Goal: Feedback & Contribution: Leave review/rating

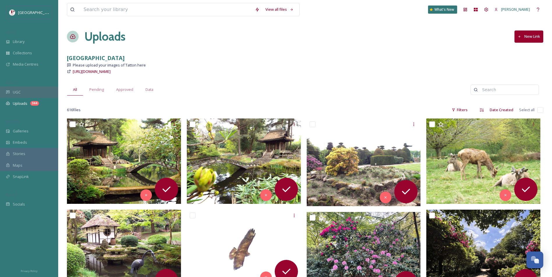
drag, startPoint x: 0, startPoint y: 0, endPoint x: 23, endPoint y: 93, distance: 95.8
click at [23, 93] on div "UGC" at bounding box center [29, 92] width 58 height 11
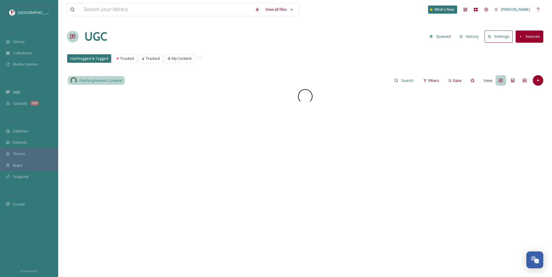
click at [430, 73] on div "View all files What's New Carys Cummins UGC Queued History Settings Sources Has…" at bounding box center [304, 183] width 493 height 367
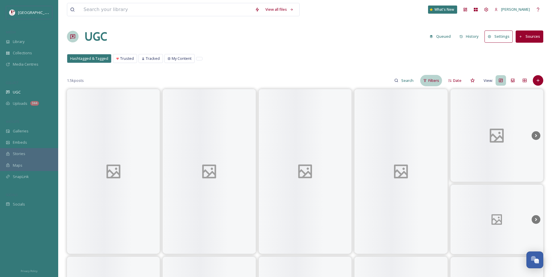
click at [436, 76] on div "Filters" at bounding box center [431, 80] width 22 height 11
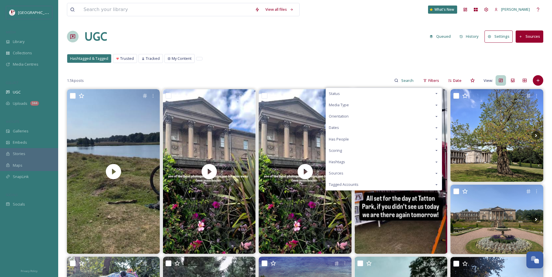
click at [346, 153] on div "Scoring" at bounding box center [384, 150] width 116 height 11
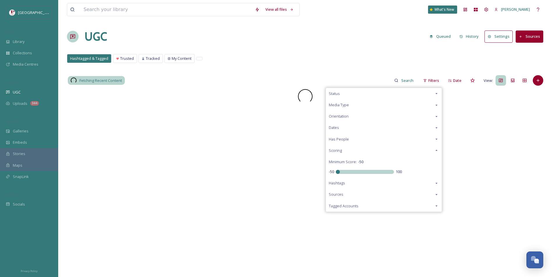
drag, startPoint x: 324, startPoint y: 174, endPoint x: 278, endPoint y: 140, distance: 57.6
type input "-50"
click at [336, 174] on input "range" at bounding box center [365, 172] width 58 height 4
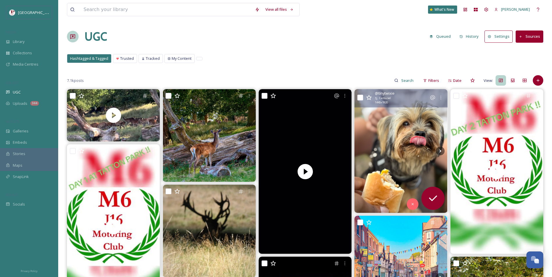
click at [426, 154] on img at bounding box center [400, 151] width 93 height 124
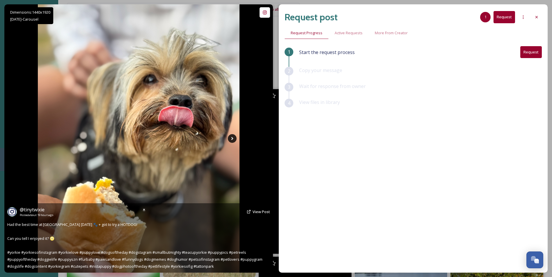
click at [233, 138] on icon at bounding box center [232, 138] width 9 height 9
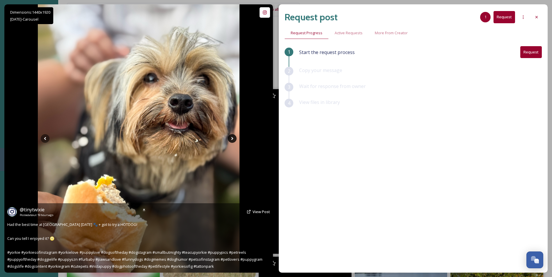
click at [233, 138] on icon at bounding box center [232, 138] width 9 height 9
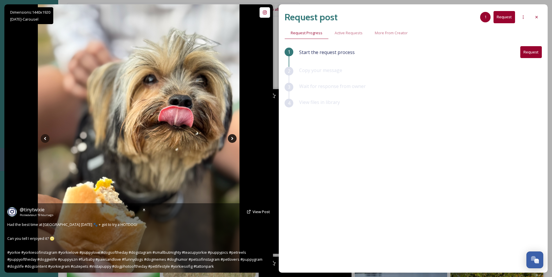
click at [233, 138] on icon at bounding box center [232, 138] width 9 height 9
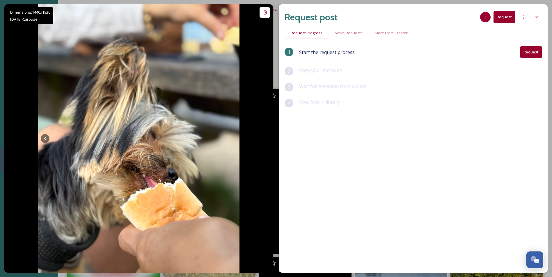
click at [541, 11] on div "Request post 1 Request Request Progress Active Requests More From Creator 1 Sta…" at bounding box center [413, 138] width 269 height 269
click at [539, 16] on div at bounding box center [536, 17] width 10 height 10
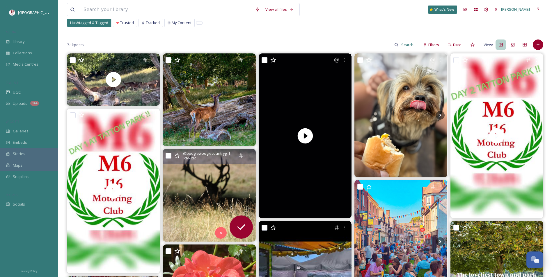
scroll to position [87, 0]
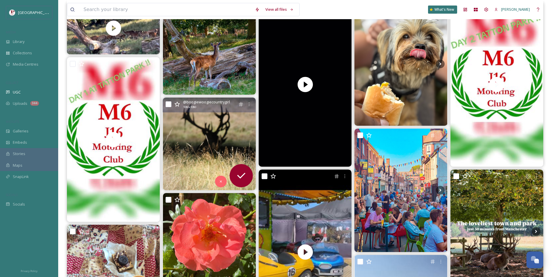
click at [197, 154] on img at bounding box center [209, 144] width 93 height 93
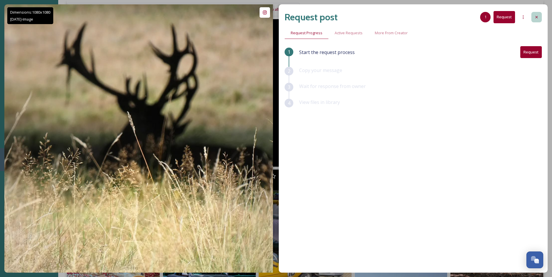
click at [538, 17] on icon at bounding box center [536, 17] width 5 height 5
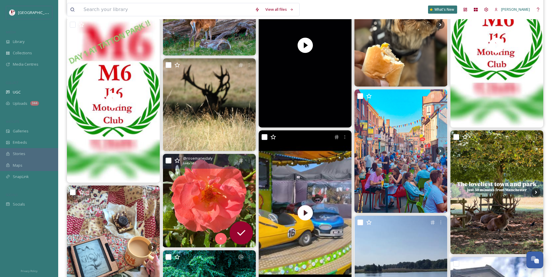
scroll to position [204, 0]
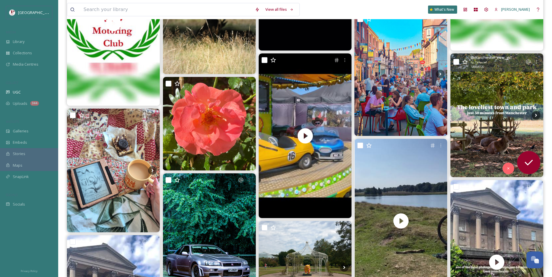
click at [500, 145] on img at bounding box center [496, 115] width 93 height 124
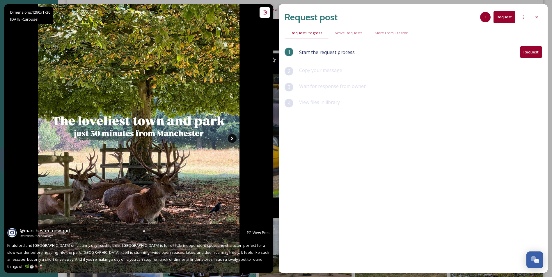
click at [231, 140] on icon at bounding box center [232, 138] width 9 height 9
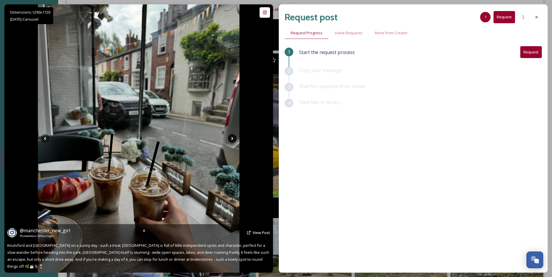
click at [231, 140] on icon at bounding box center [232, 138] width 9 height 9
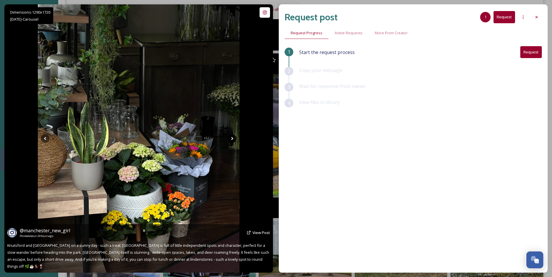
click at [231, 140] on icon at bounding box center [232, 138] width 9 height 9
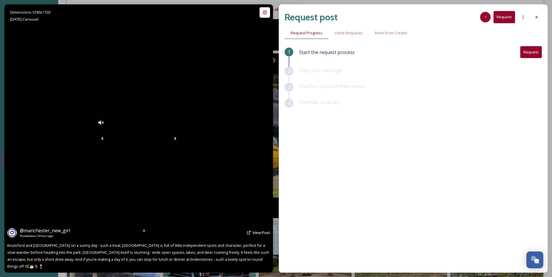
click at [179, 140] on icon at bounding box center [175, 138] width 9 height 9
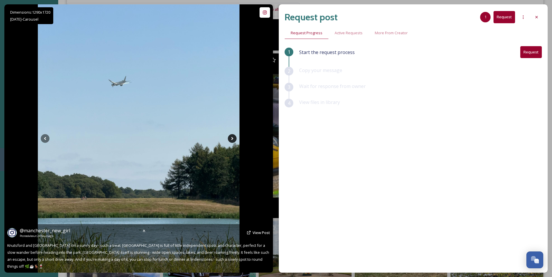
click at [231, 140] on icon at bounding box center [232, 138] width 9 height 9
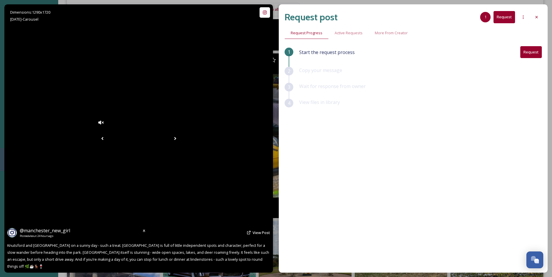
click at [179, 140] on icon at bounding box center [175, 138] width 9 height 9
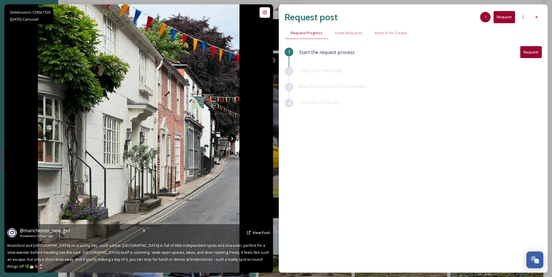
click at [231, 140] on icon at bounding box center [232, 138] width 9 height 9
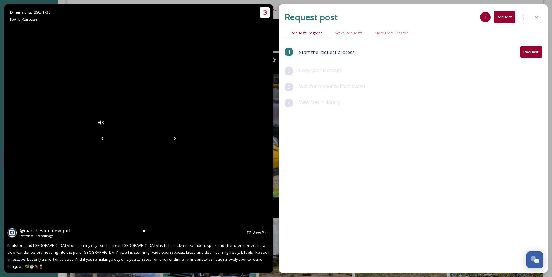
click at [179, 140] on icon at bounding box center [175, 138] width 9 height 9
click at [179, 138] on icon at bounding box center [175, 138] width 9 height 9
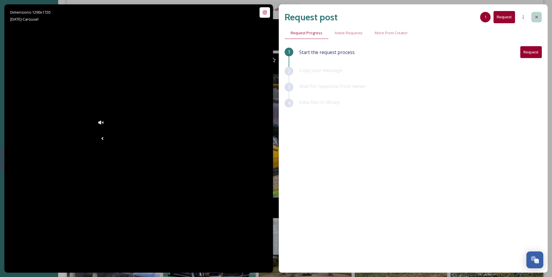
click at [534, 15] on div at bounding box center [536, 17] width 10 height 10
